Goal: Information Seeking & Learning: Compare options

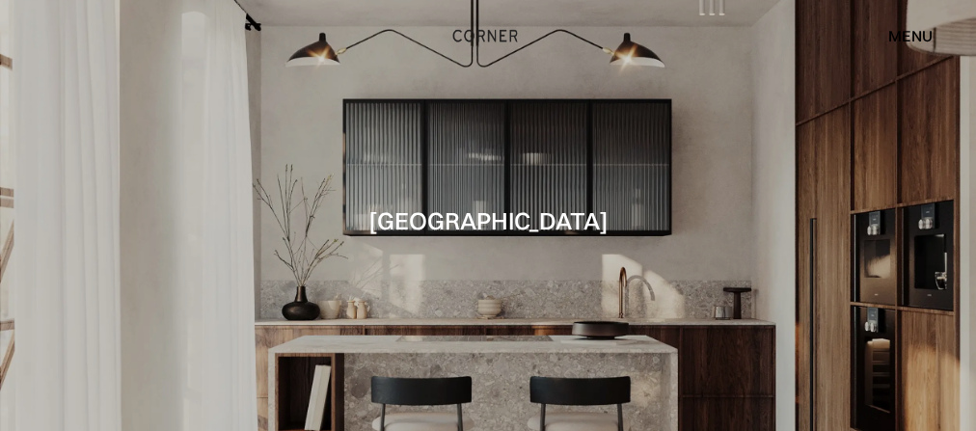
drag, startPoint x: 1319, startPoint y: 1, endPoint x: 525, endPoint y: 210, distance: 820.5
click at [525, 210] on h1 "Berlin" at bounding box center [488, 220] width 240 height 26
drag, startPoint x: 399, startPoint y: 94, endPoint x: 698, endPoint y: 280, distance: 352.0
click at [698, 280] on div at bounding box center [488, 215] width 976 height 431
click at [699, 277] on div at bounding box center [488, 215] width 976 height 431
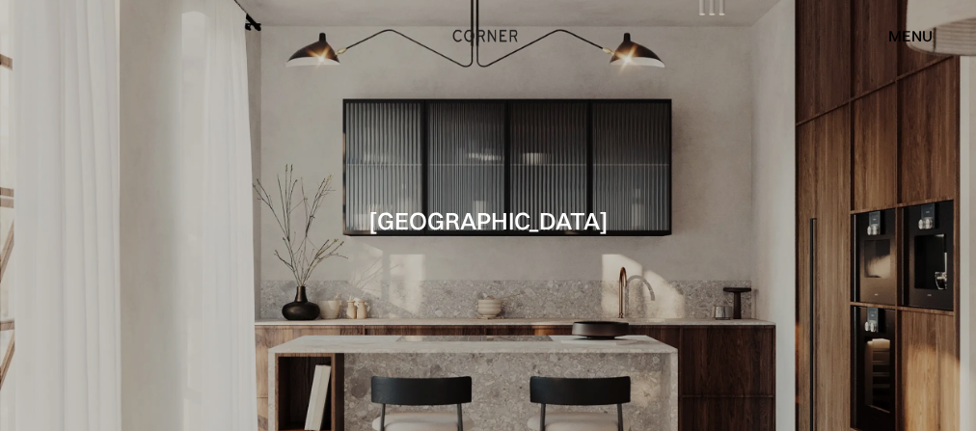
drag, startPoint x: 700, startPoint y: 275, endPoint x: 667, endPoint y: 271, distance: 33.0
click at [667, 271] on div at bounding box center [488, 215] width 976 height 431
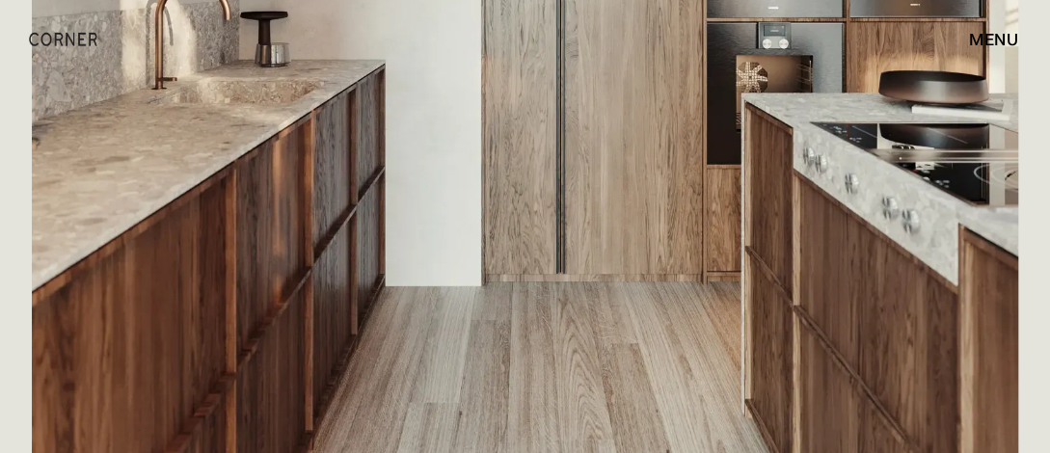
scroll to position [1543, 0]
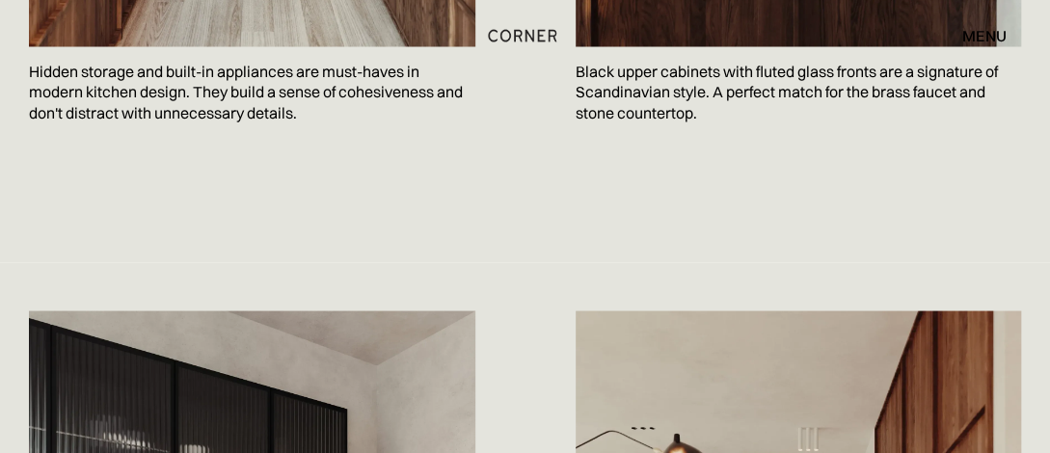
drag, startPoint x: 819, startPoint y: 0, endPoint x: 609, endPoint y: 192, distance: 284.6
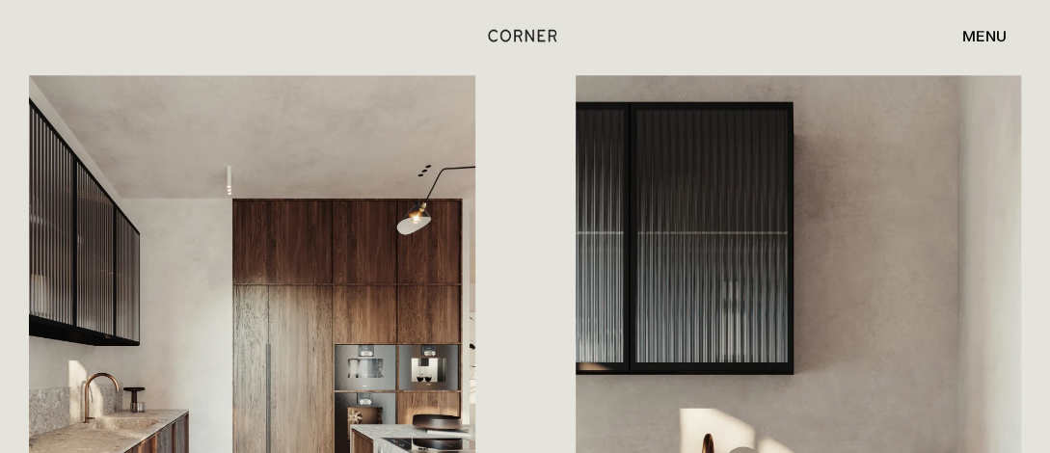
scroll to position [868, 0]
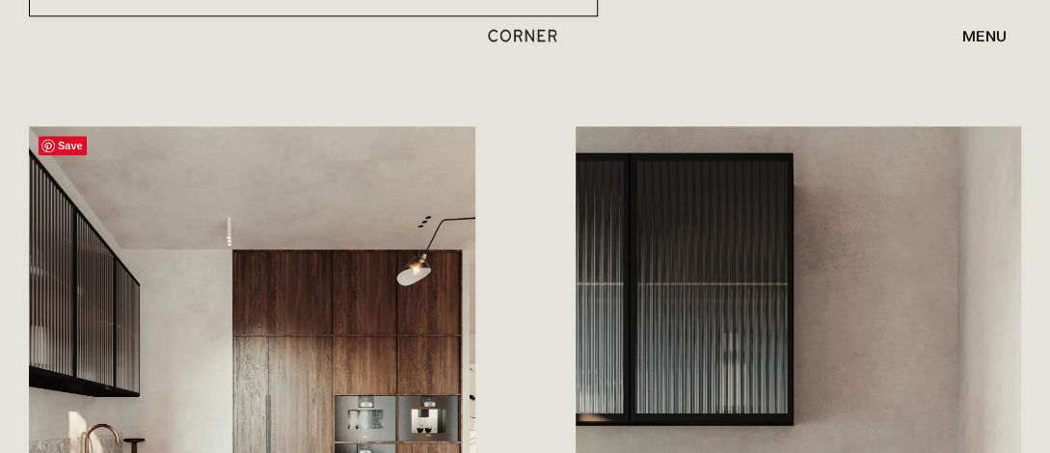
click at [46, 142] on span "Save" at bounding box center [63, 145] width 48 height 19
click at [83, 140] on span "Save" at bounding box center [63, 145] width 48 height 19
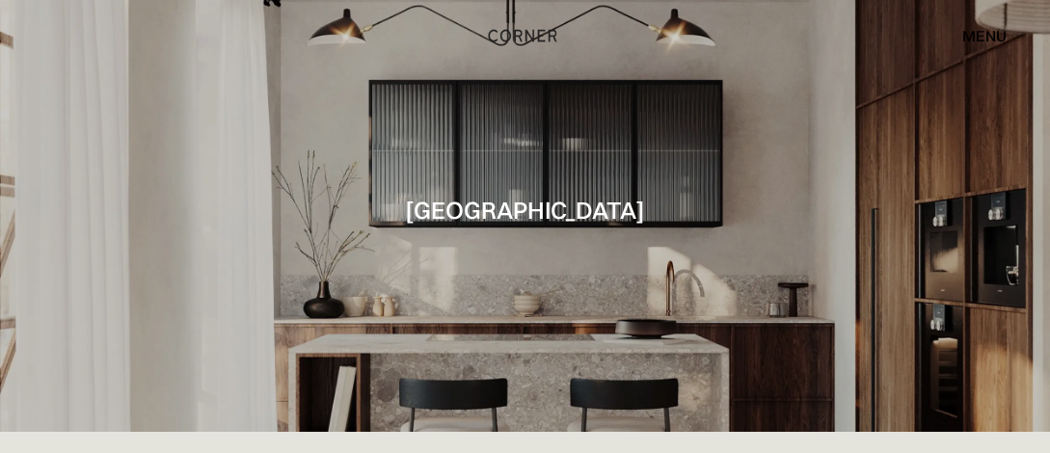
scroll to position [0, 0]
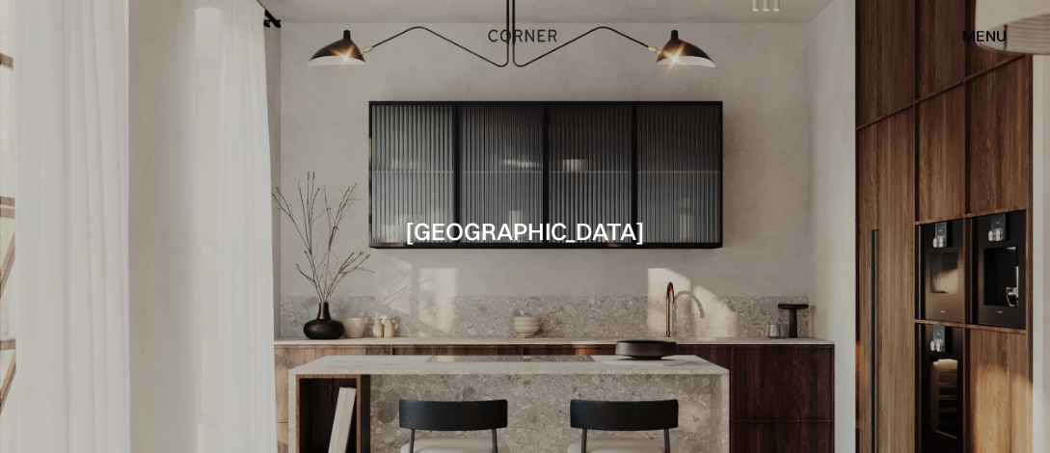
click at [98, 45] on div "Shop Kitchens Shop Kitchens How it works How it works Projects Projects Inspira…" at bounding box center [525, 35] width 1050 height 33
drag, startPoint x: 100, startPoint y: 49, endPoint x: 70, endPoint y: 88, distance: 48.8
click at [70, 88] on div at bounding box center [525, 226] width 1050 height 453
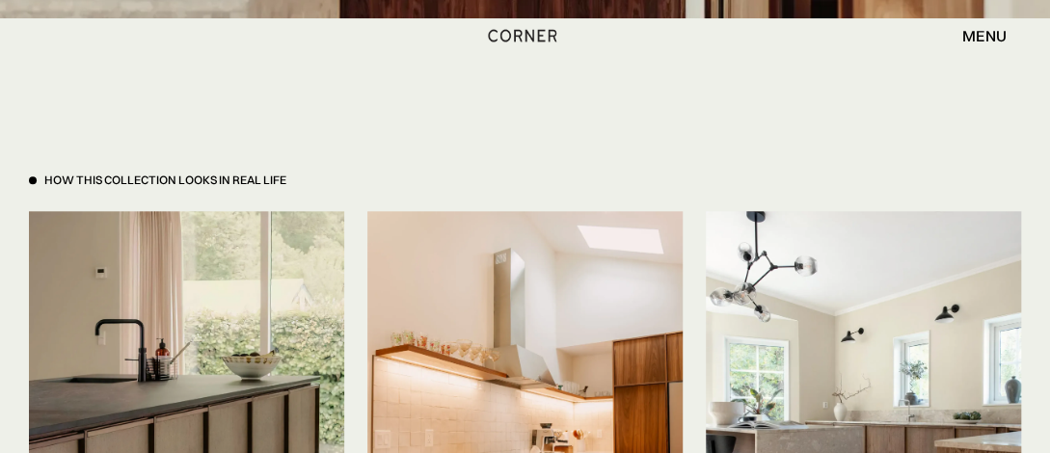
scroll to position [4145, 0]
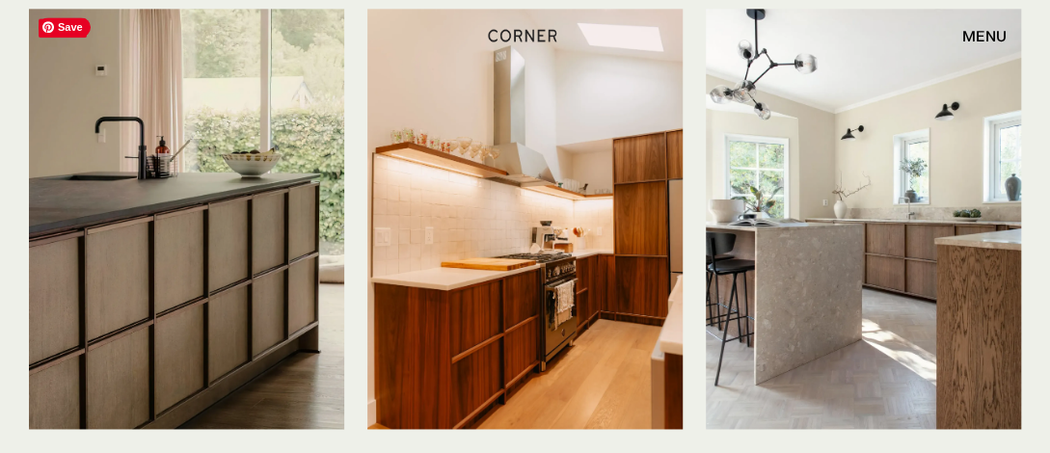
click at [270, 206] on img at bounding box center [186, 219] width 315 height 420
click at [217, 214] on img at bounding box center [186, 219] width 315 height 420
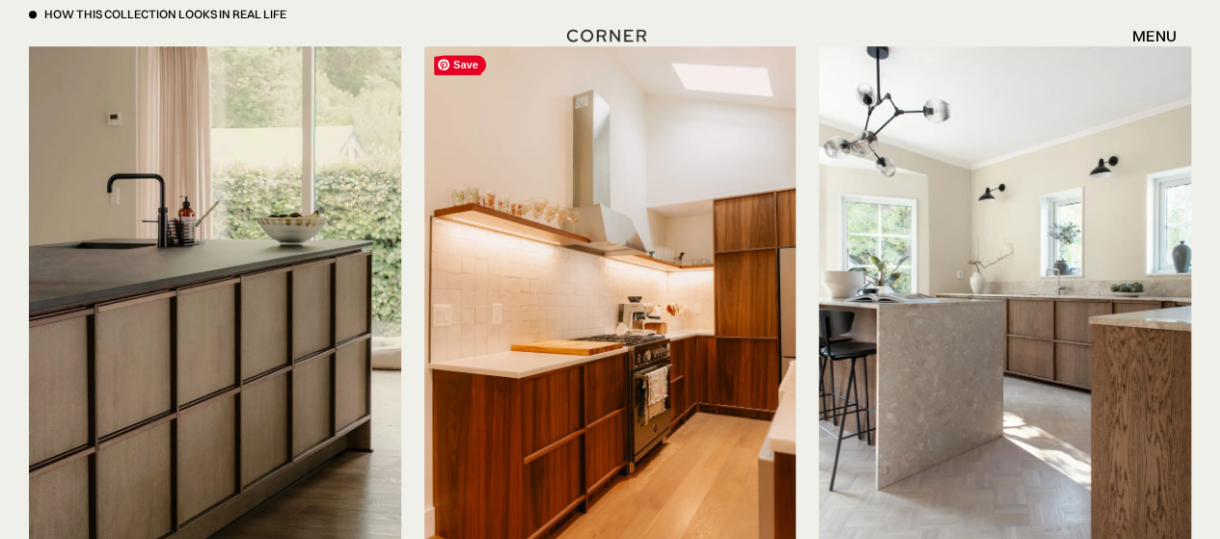
scroll to position [4628, 0]
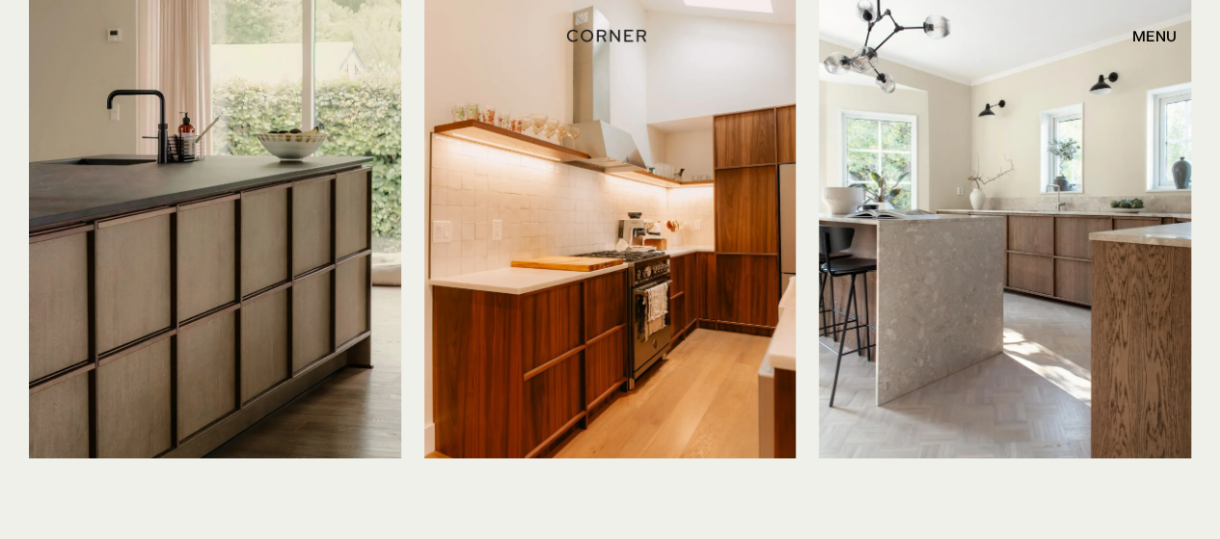
click at [140, 302] on img at bounding box center [215, 210] width 372 height 496
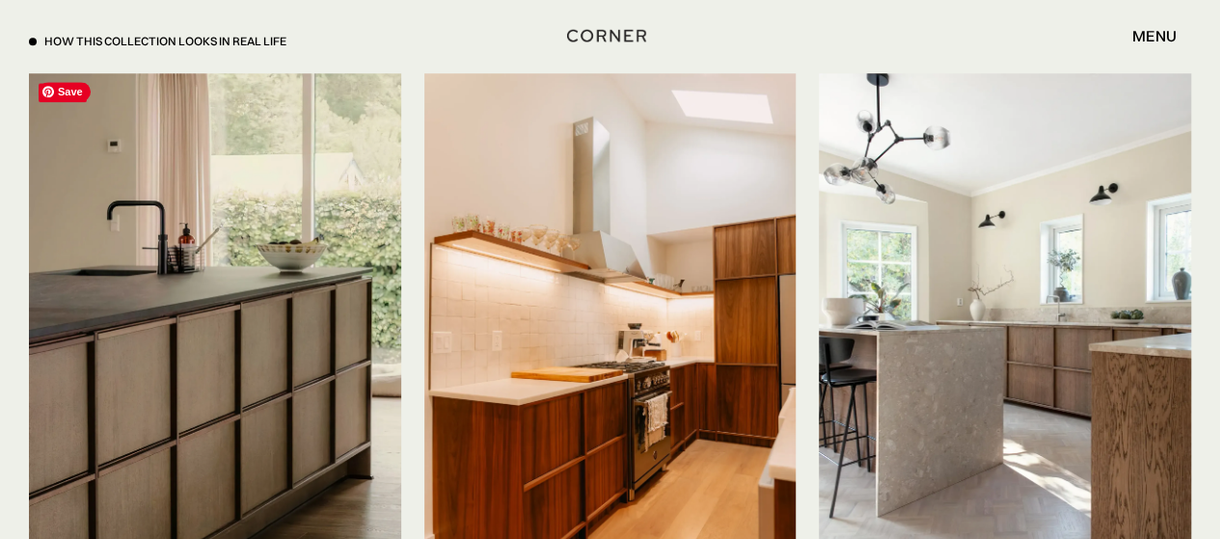
scroll to position [4435, 0]
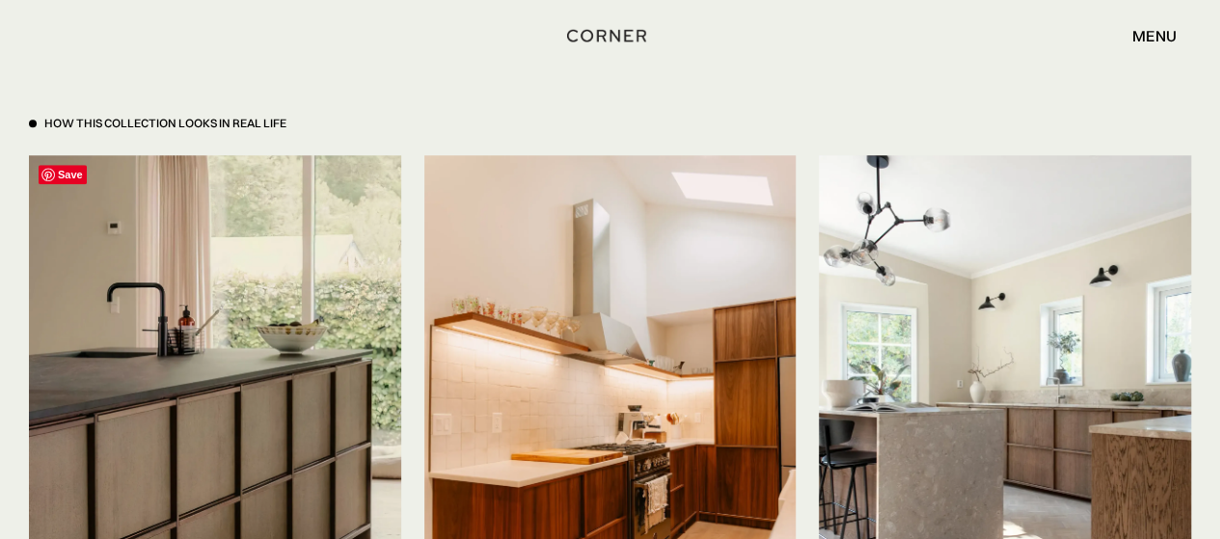
click at [79, 178] on span "Save" at bounding box center [63, 174] width 48 height 19
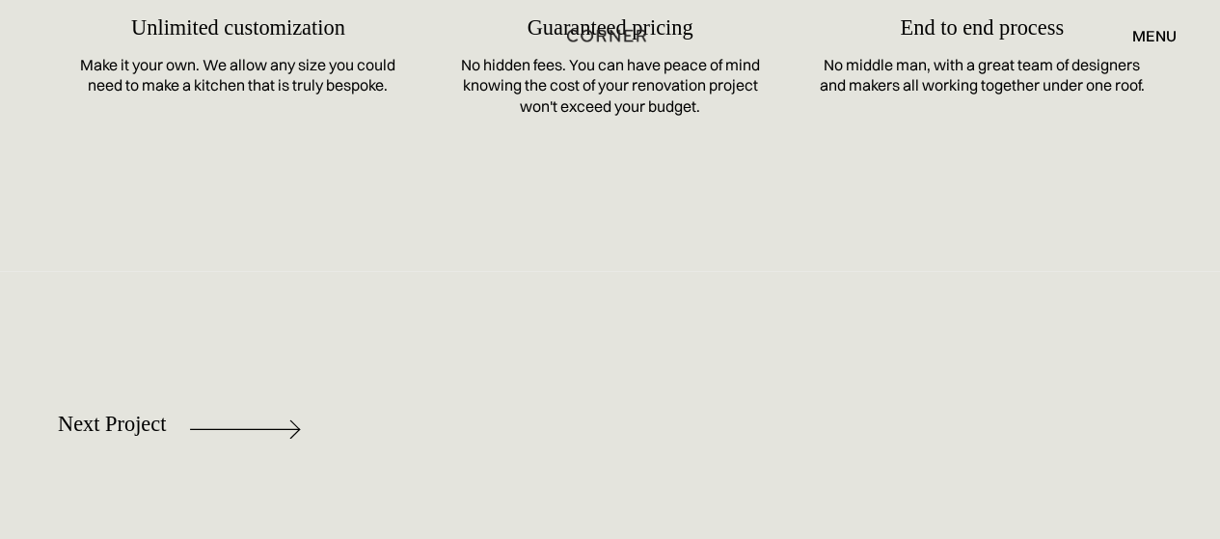
scroll to position [8580, 0]
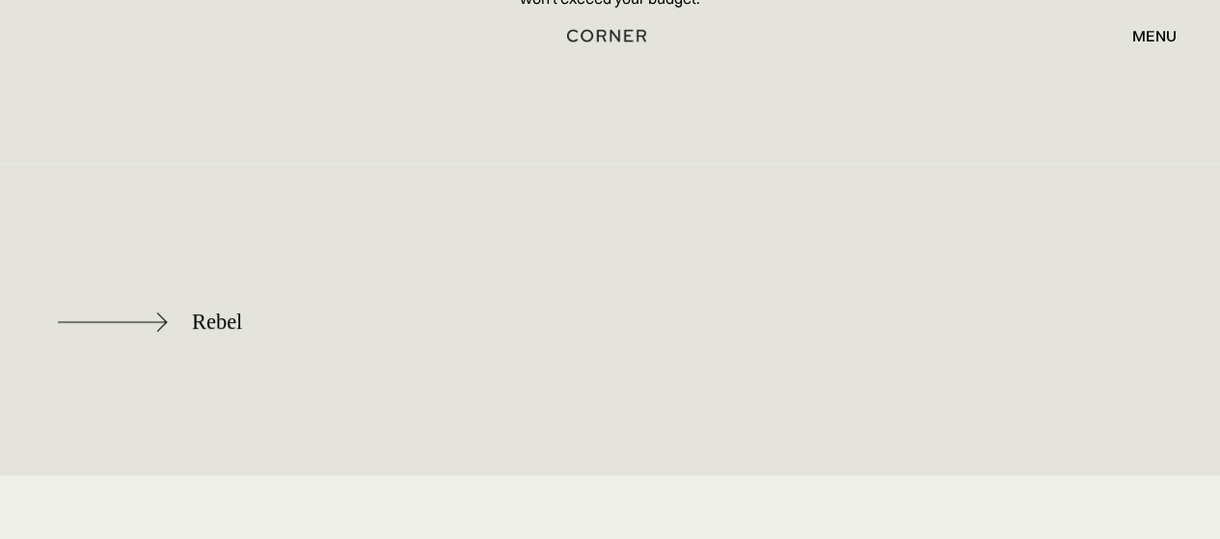
click at [210, 321] on div "Rebel" at bounding box center [217, 322] width 50 height 24
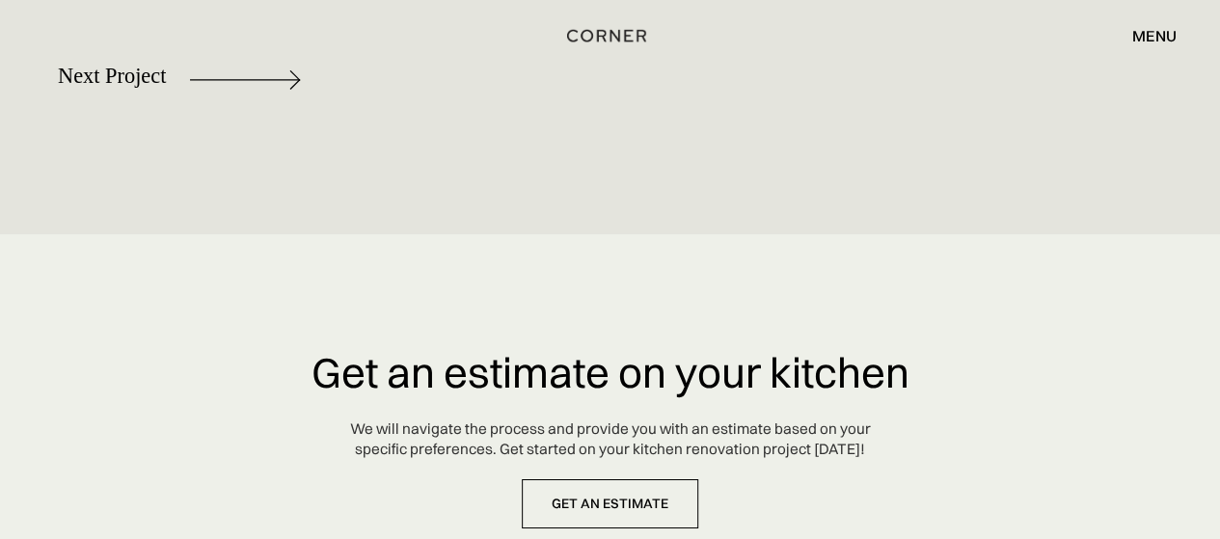
scroll to position [10605, 0]
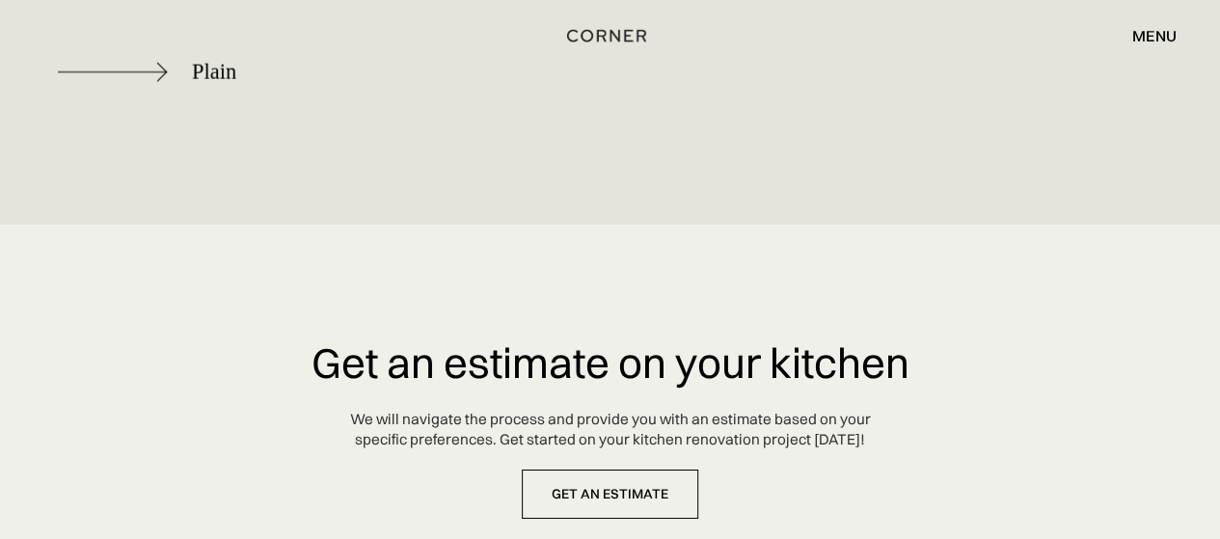
click at [210, 72] on div "Plain" at bounding box center [214, 72] width 44 height 24
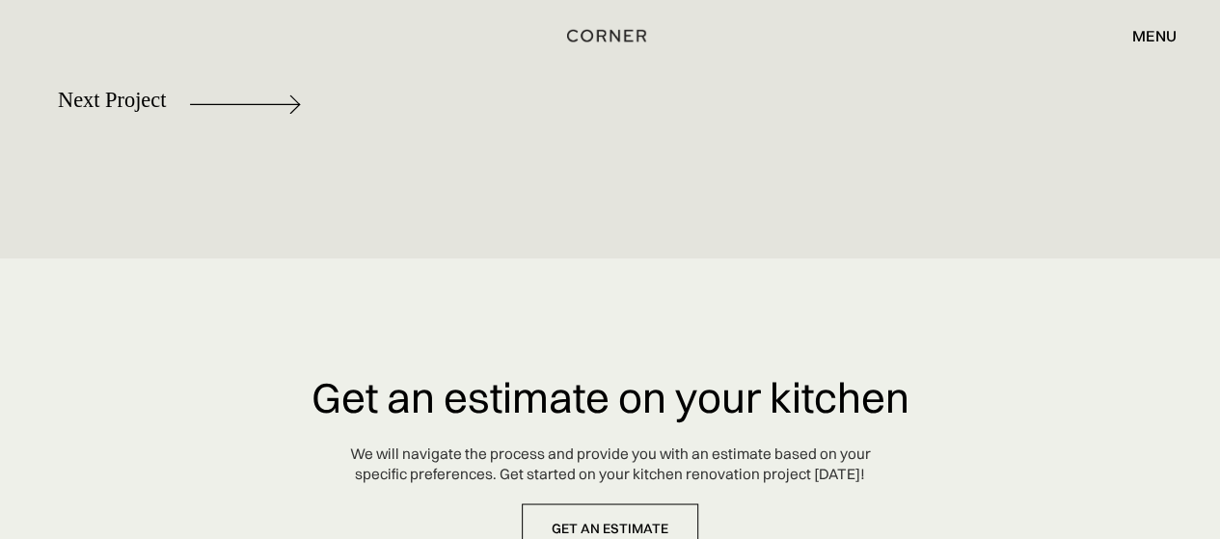
scroll to position [8773, 0]
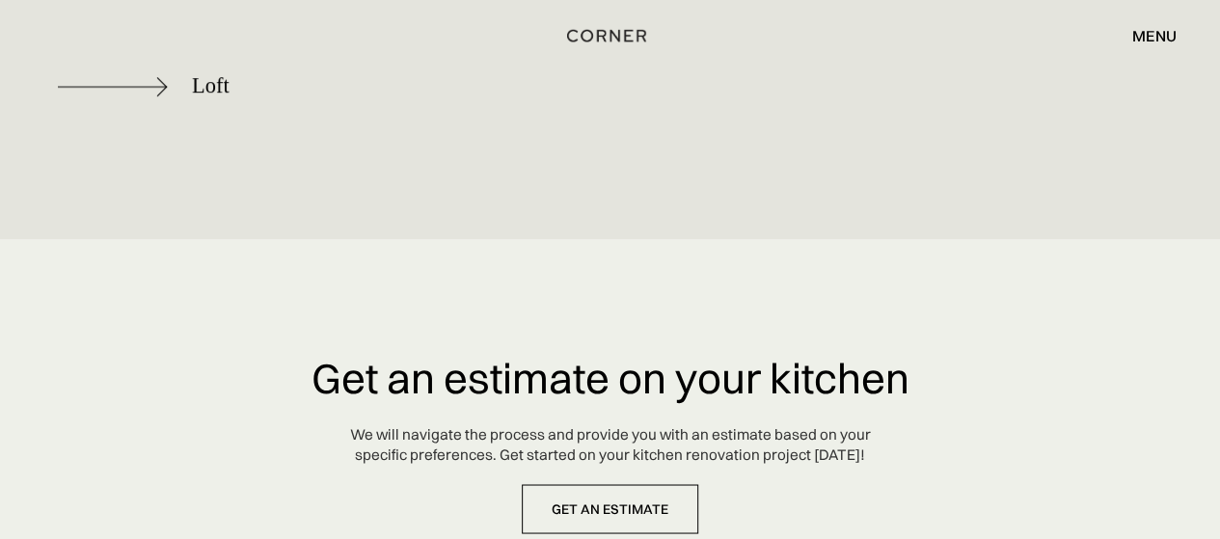
click at [210, 84] on div "Loft" at bounding box center [211, 86] width 38 height 24
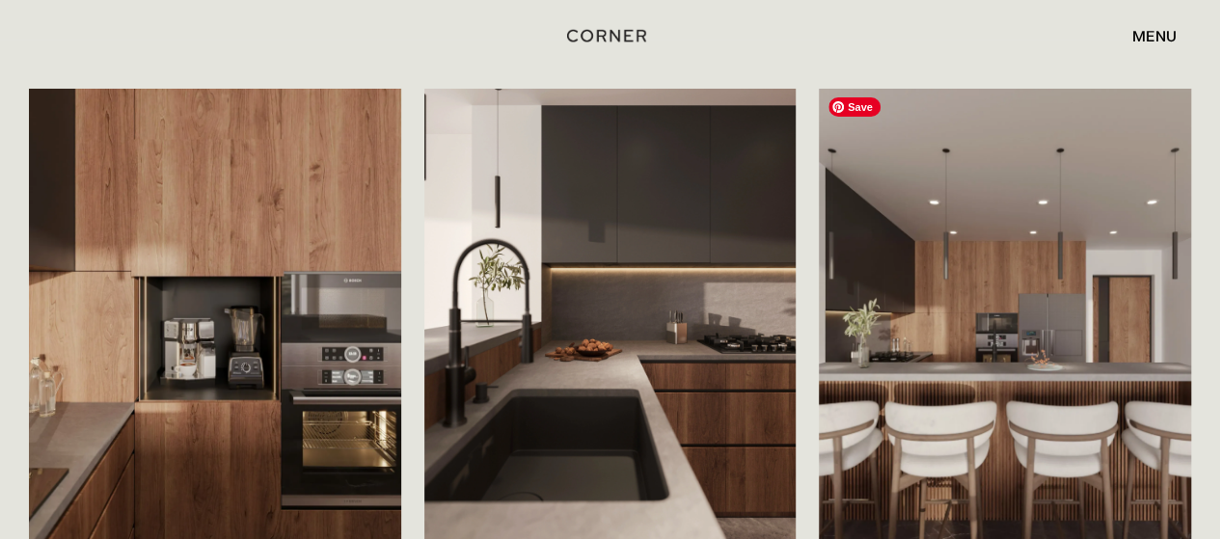
scroll to position [3471, 0]
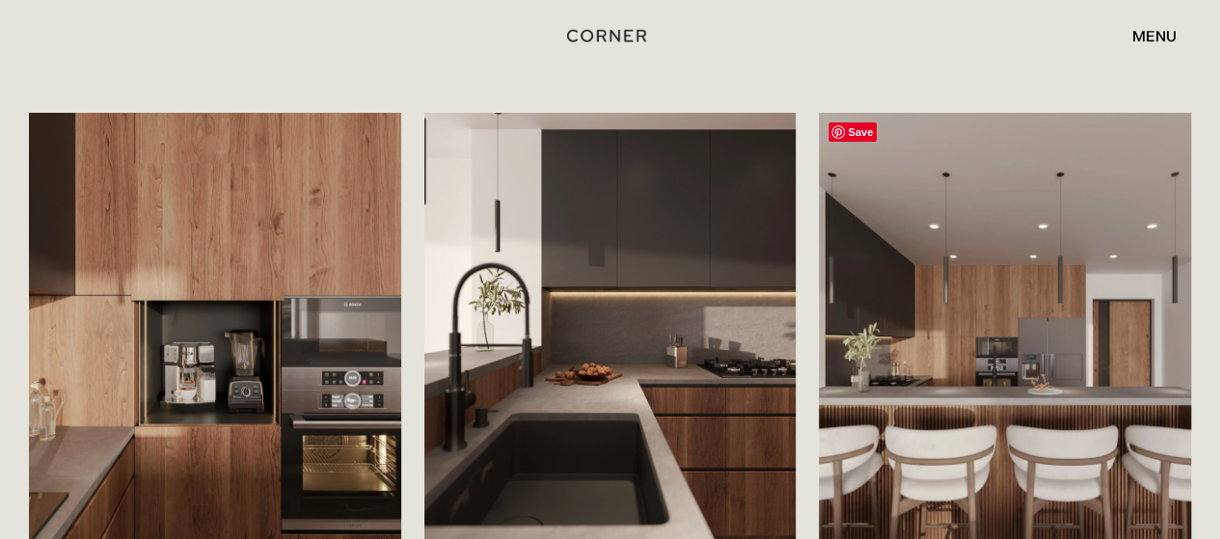
click at [853, 128] on span "Save" at bounding box center [852, 131] width 48 height 19
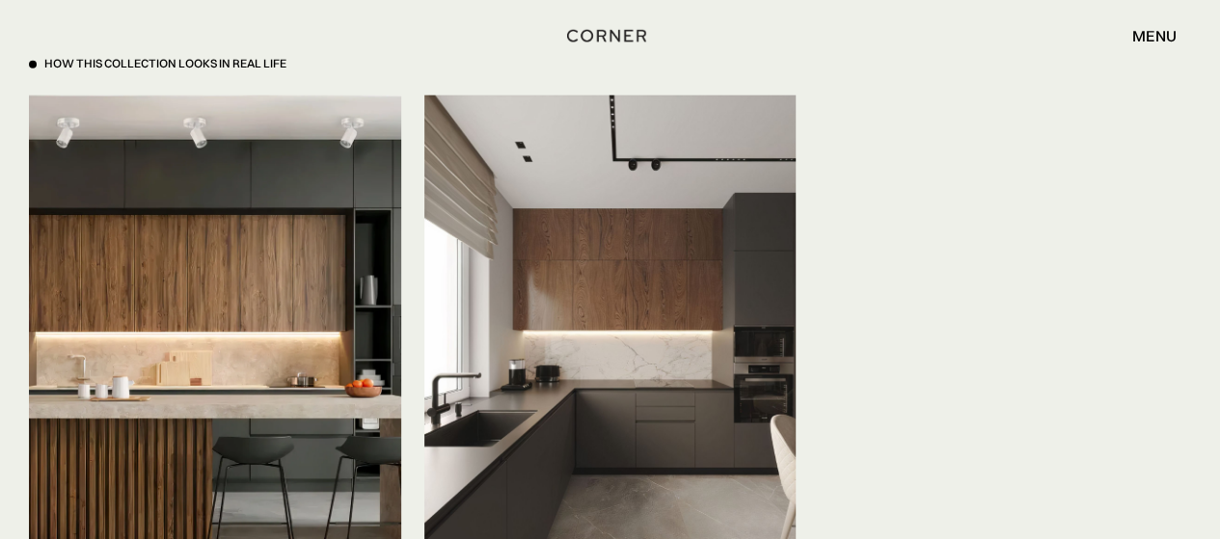
scroll to position [6170, 0]
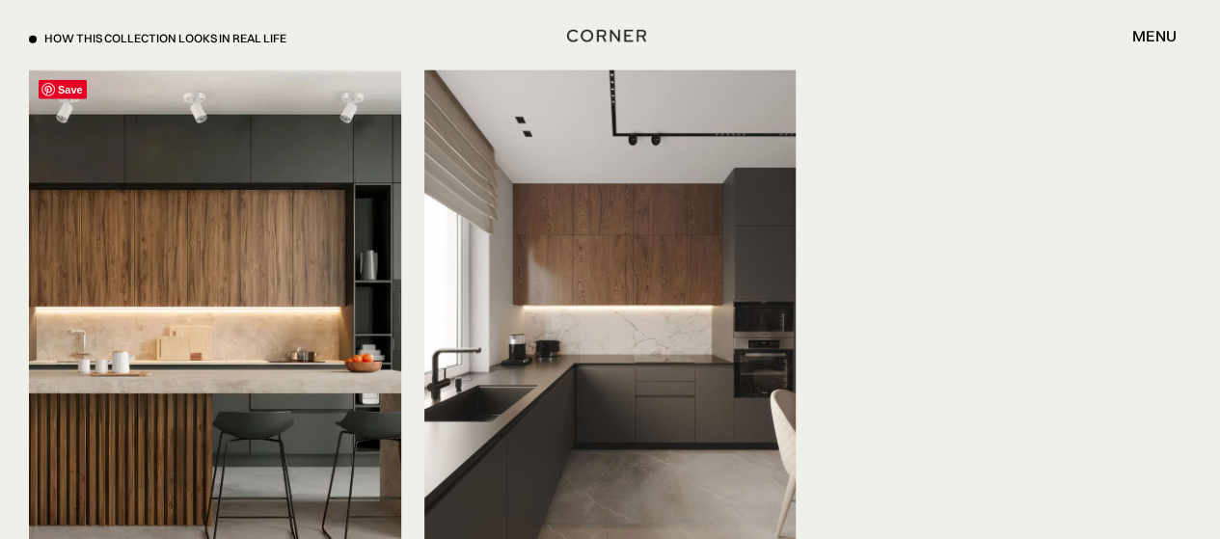
click at [81, 94] on span "Save" at bounding box center [63, 89] width 48 height 19
click at [467, 92] on span "Save" at bounding box center [458, 89] width 48 height 19
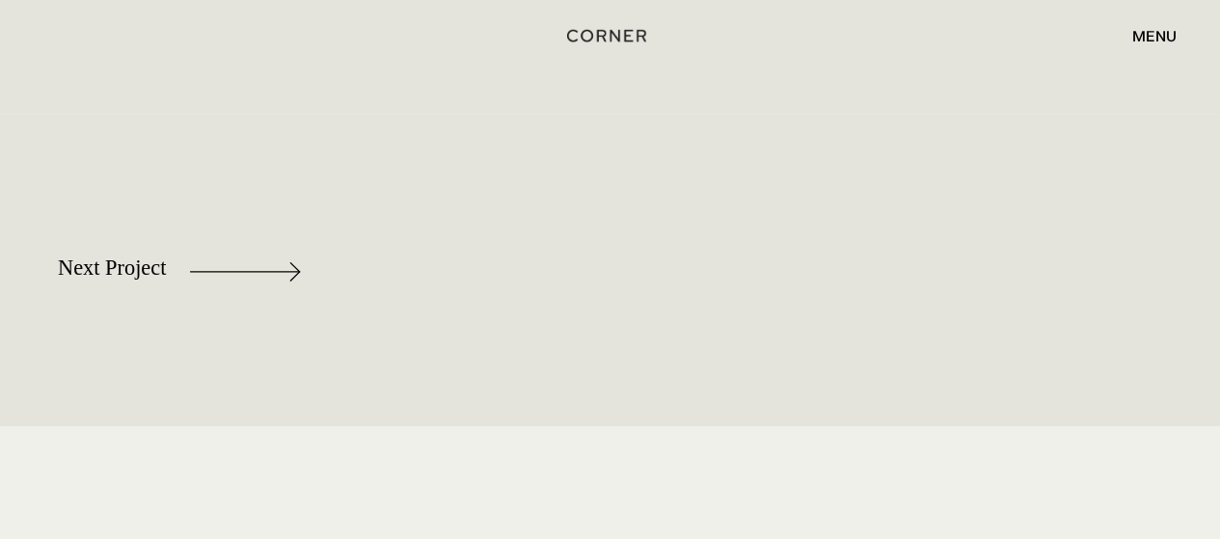
scroll to position [10316, 0]
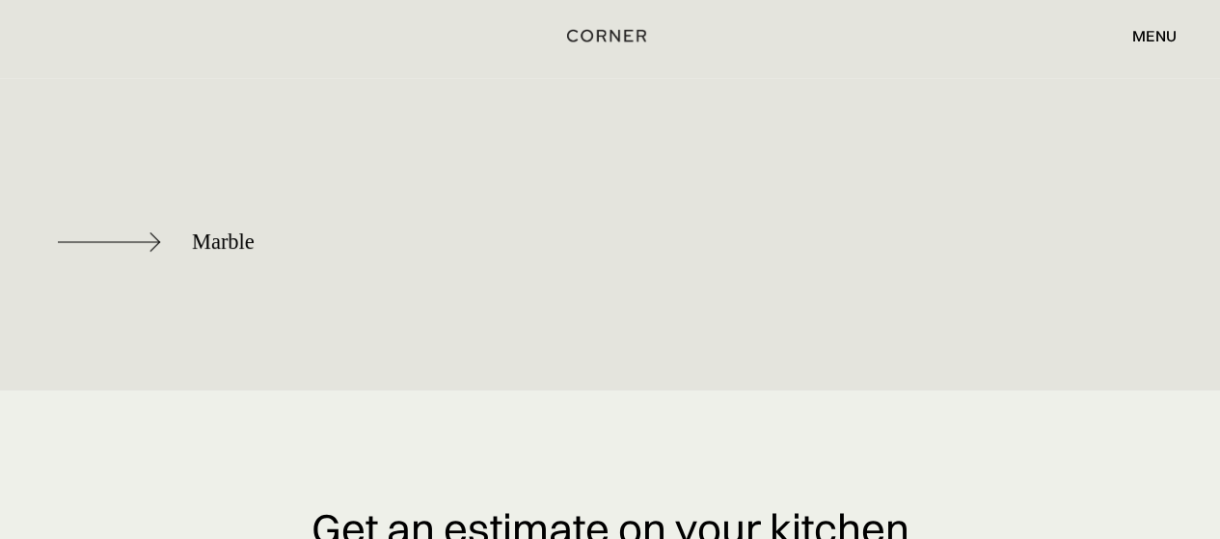
click at [66, 225] on div "Marble" at bounding box center [179, 241] width 243 height 75
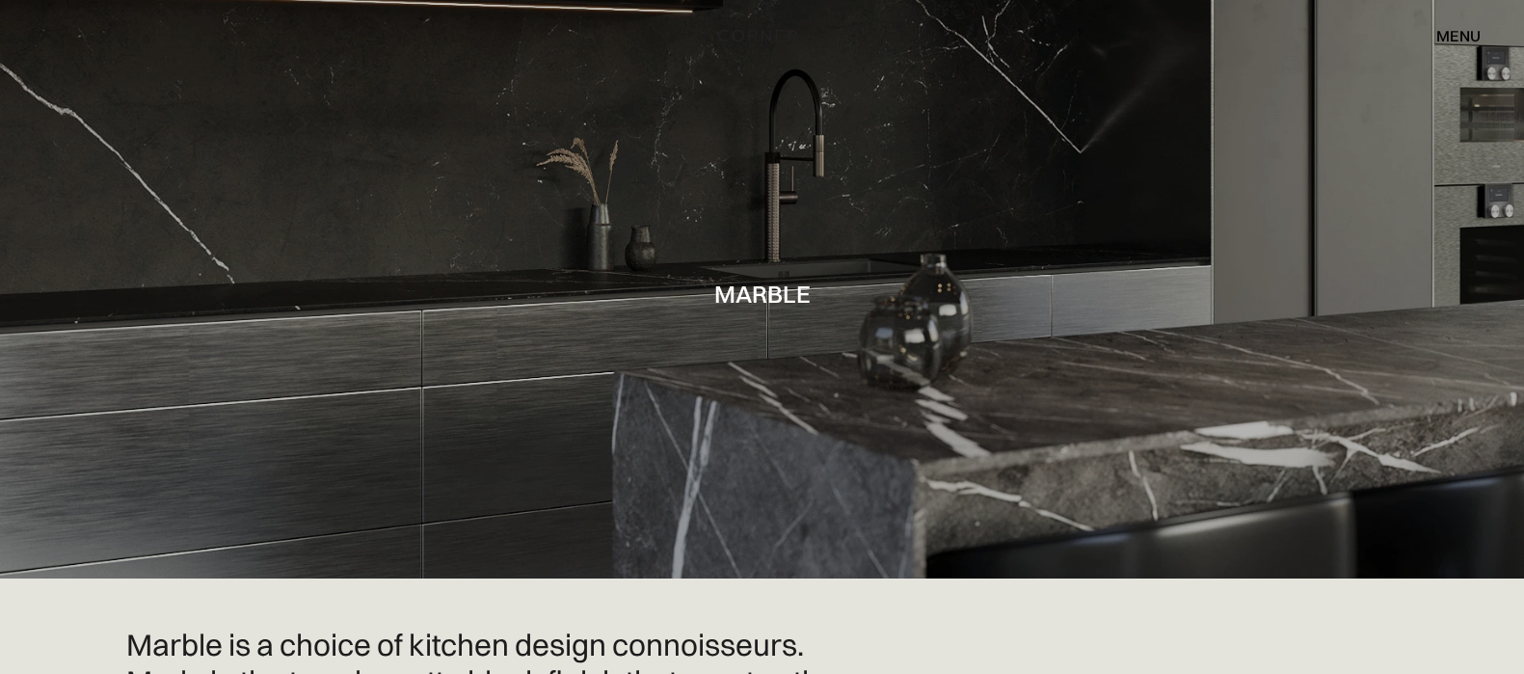
drag, startPoint x: 1233, startPoint y: 1, endPoint x: 967, endPoint y: 643, distance: 695.0
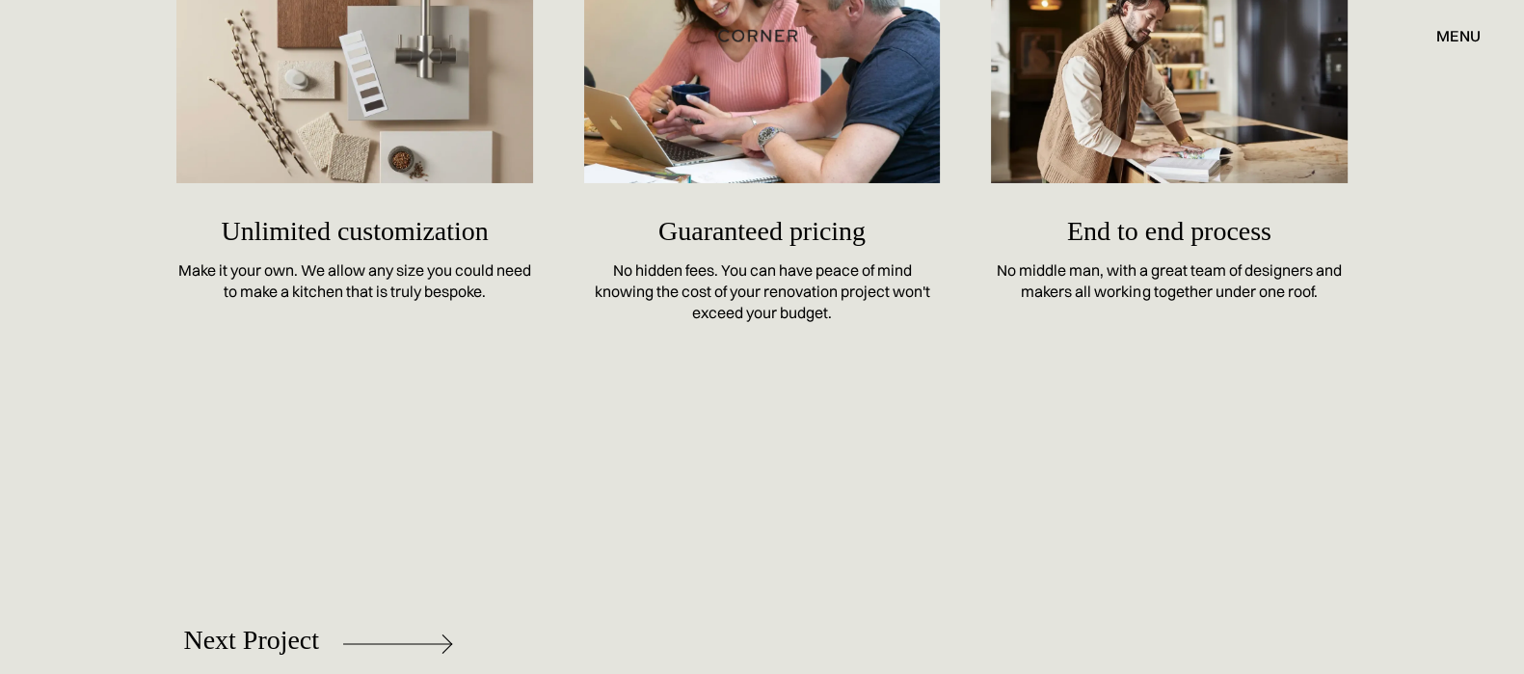
scroll to position [8918, 0]
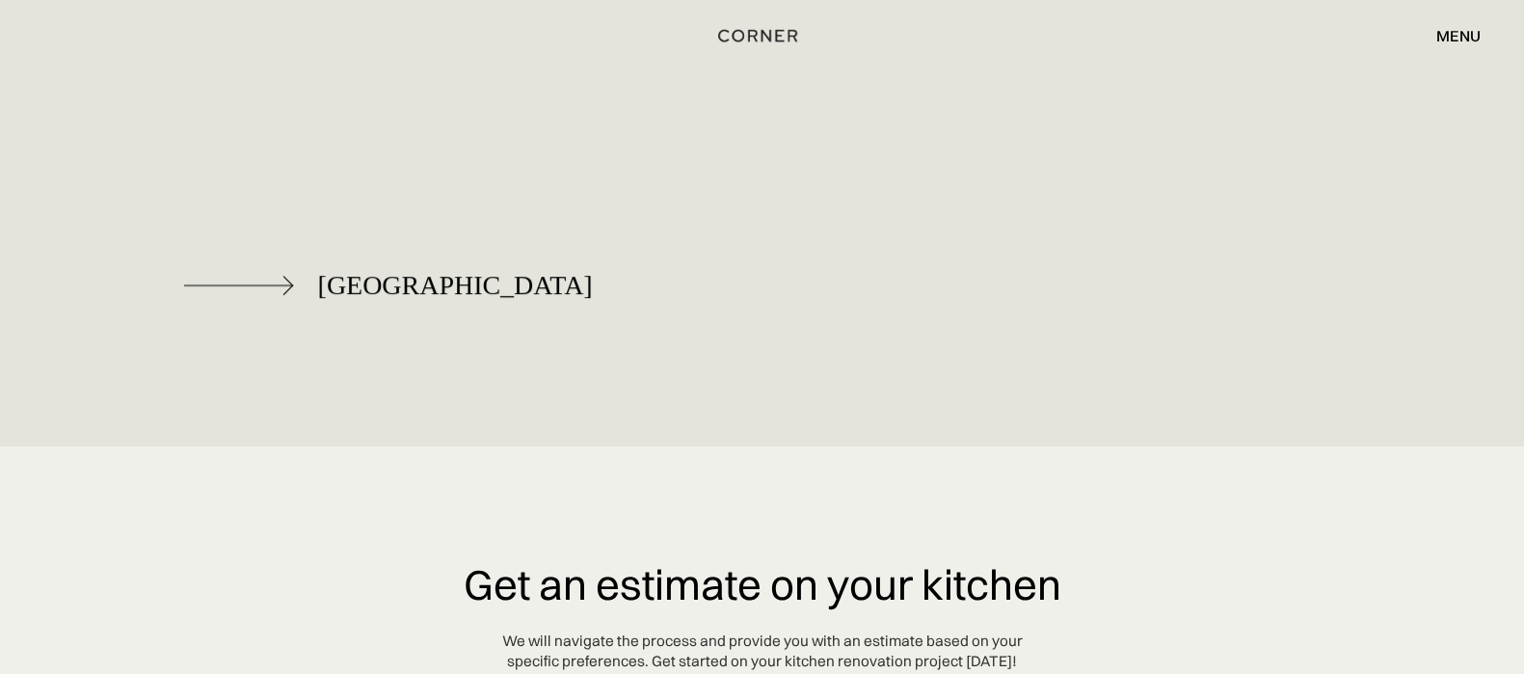
click at [321, 278] on div "[GEOGRAPHIC_DATA]" at bounding box center [455, 286] width 275 height 30
